Goal: Communication & Community: Answer question/provide support

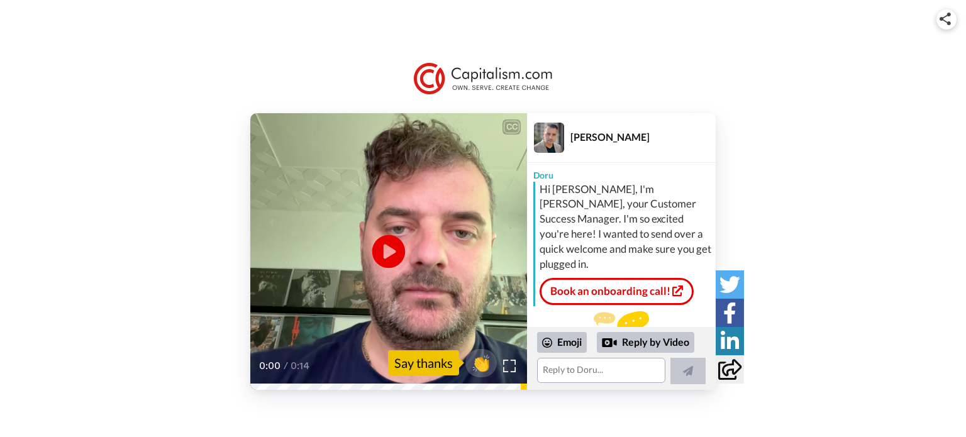
click at [392, 252] on icon "Play/Pause" at bounding box center [388, 251] width 33 height 60
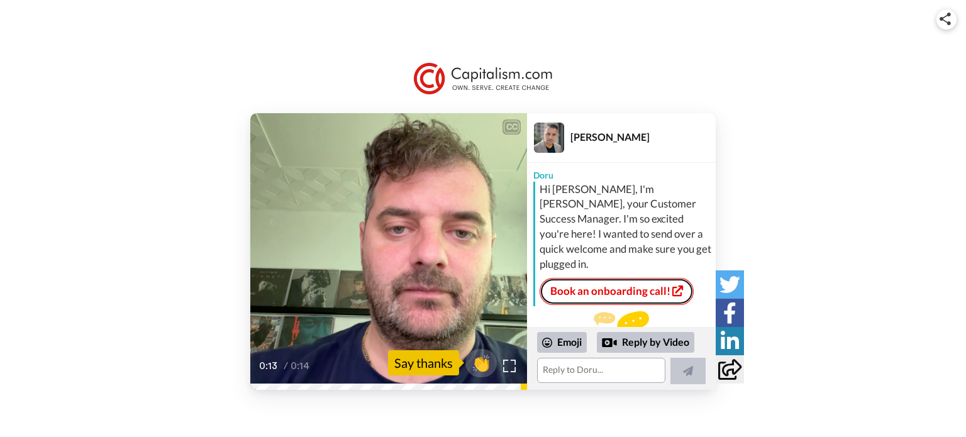
click at [577, 281] on link "Book an onboarding call!" at bounding box center [617, 291] width 154 height 26
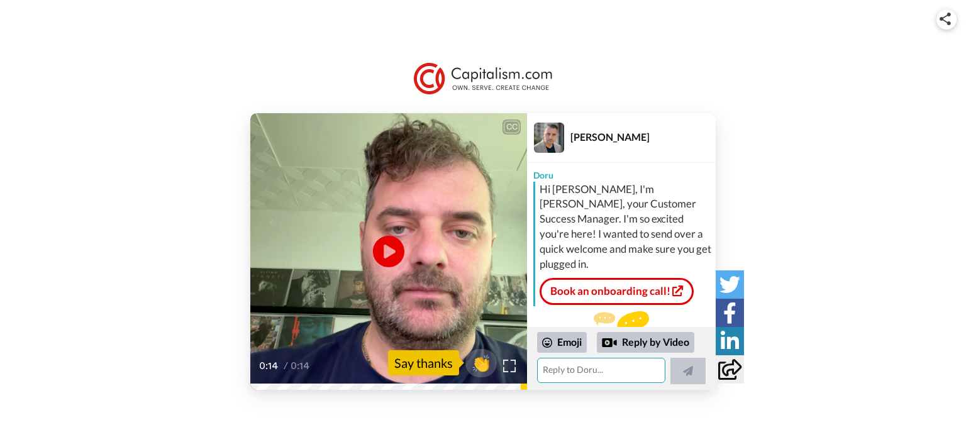
click at [560, 367] on textarea at bounding box center [601, 370] width 128 height 25
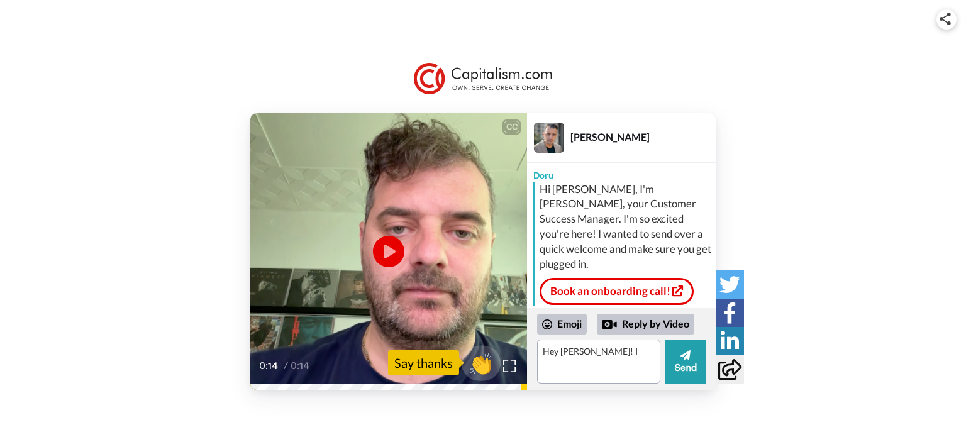
click at [479, 359] on span "👏" at bounding box center [482, 362] width 40 height 25
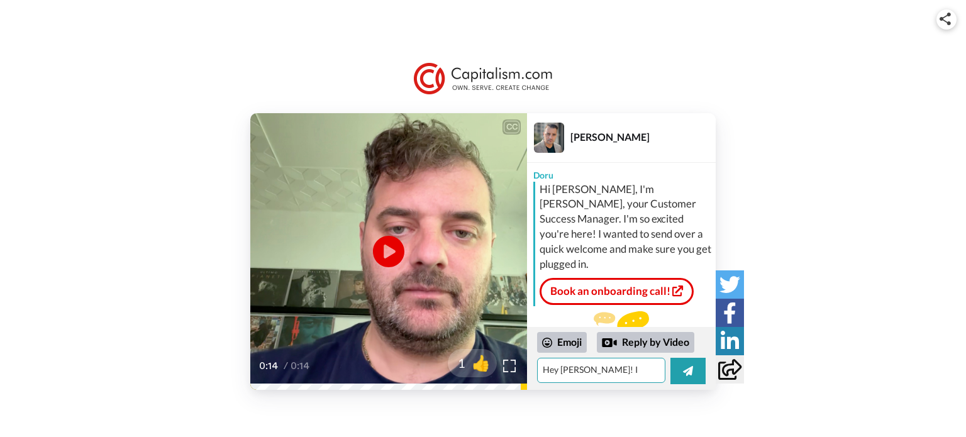
click at [610, 368] on textarea "Hey [PERSON_NAME]! I 👏" at bounding box center [601, 370] width 128 height 25
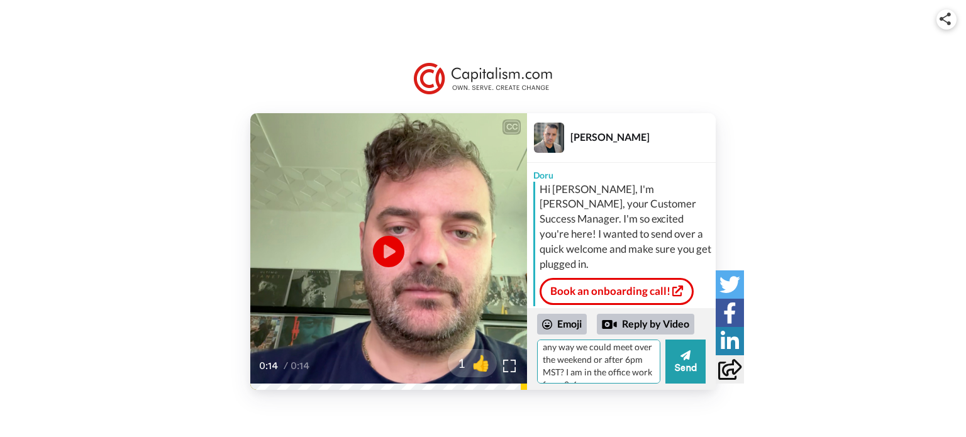
scroll to position [42, 0]
click at [562, 377] on textarea "Hey [PERSON_NAME]! Glad to hear from you. Is there any way we could meet over t…" at bounding box center [598, 362] width 123 height 44
click at [577, 364] on textarea "Hey [PERSON_NAME]! Glad to hear from you. Is there any way we could meet over t…" at bounding box center [598, 362] width 123 height 44
click at [589, 367] on textarea "Hey [PERSON_NAME]! Glad to hear from you. Is there any way we could meet over t…" at bounding box center [598, 362] width 123 height 44
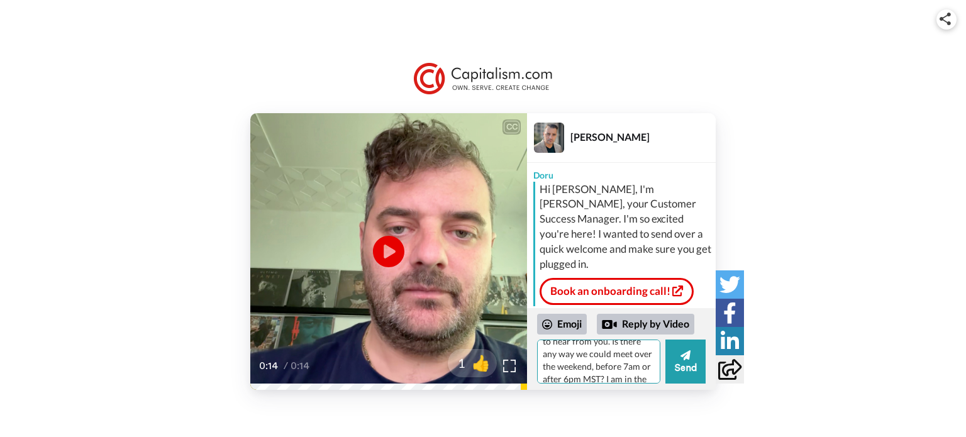
scroll to position [42, 0]
click at [638, 374] on textarea "Hey [PERSON_NAME]! Glad to hear from you. Is there any way we could meet over t…" at bounding box center [598, 362] width 123 height 44
type textarea "Hey [PERSON_NAME]! Glad to hear from you. Is there any way we could meet over t…"
click at [675, 362] on button "Send" at bounding box center [685, 362] width 40 height 44
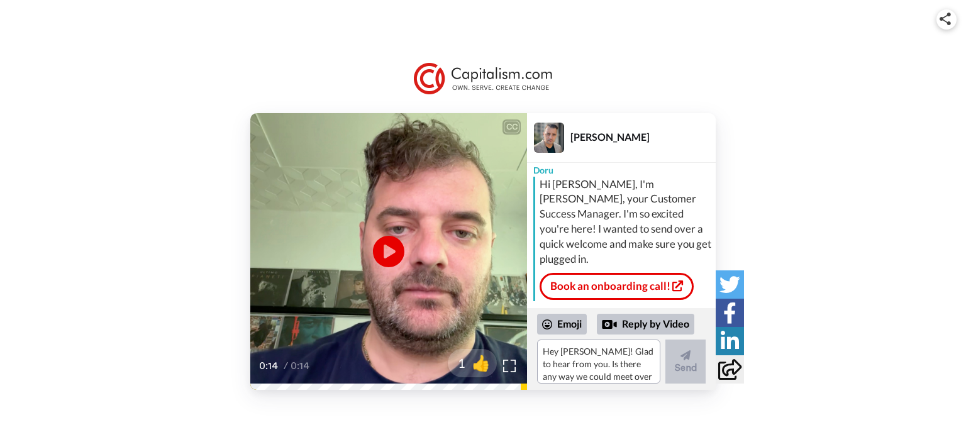
scroll to position [121, 0]
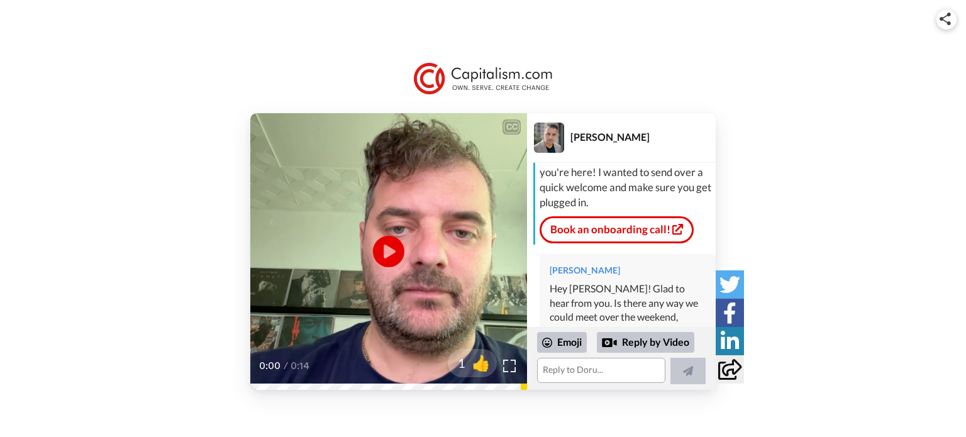
scroll to position [102, 0]
